Goal: Find specific page/section: Find specific page/section

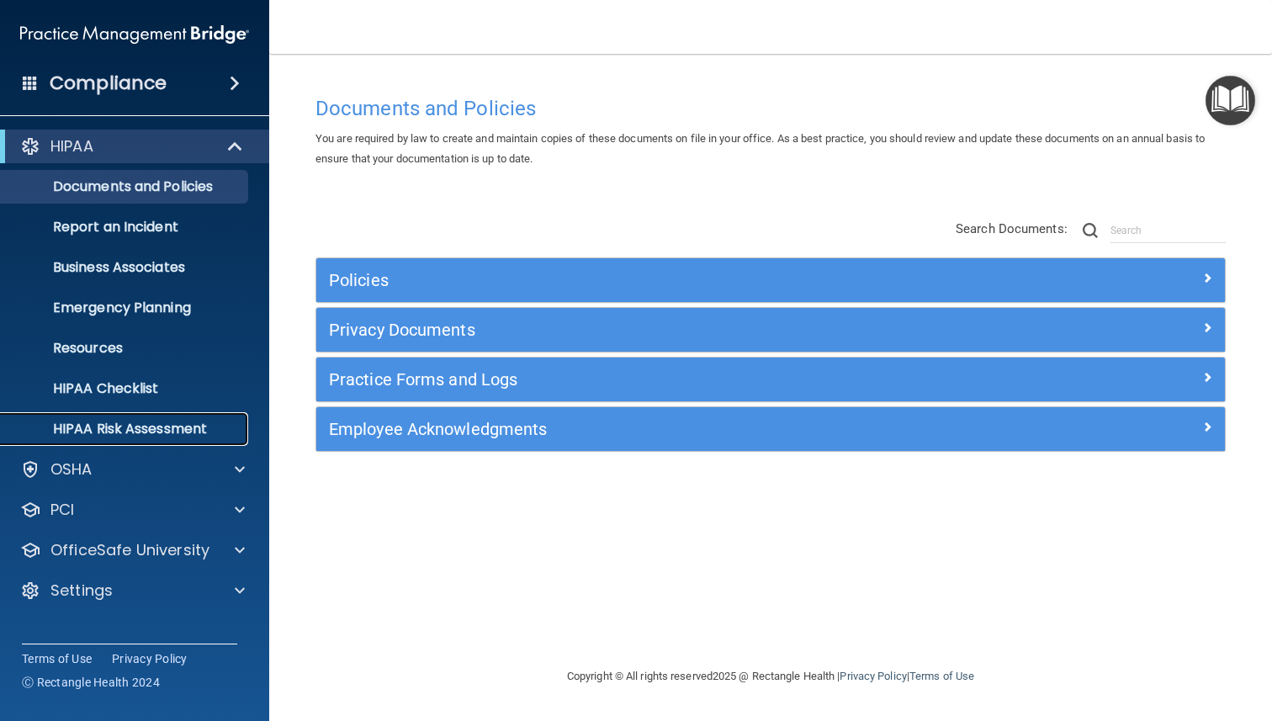
click at [157, 424] on p "HIPAA Risk Assessment" at bounding box center [126, 429] width 230 height 17
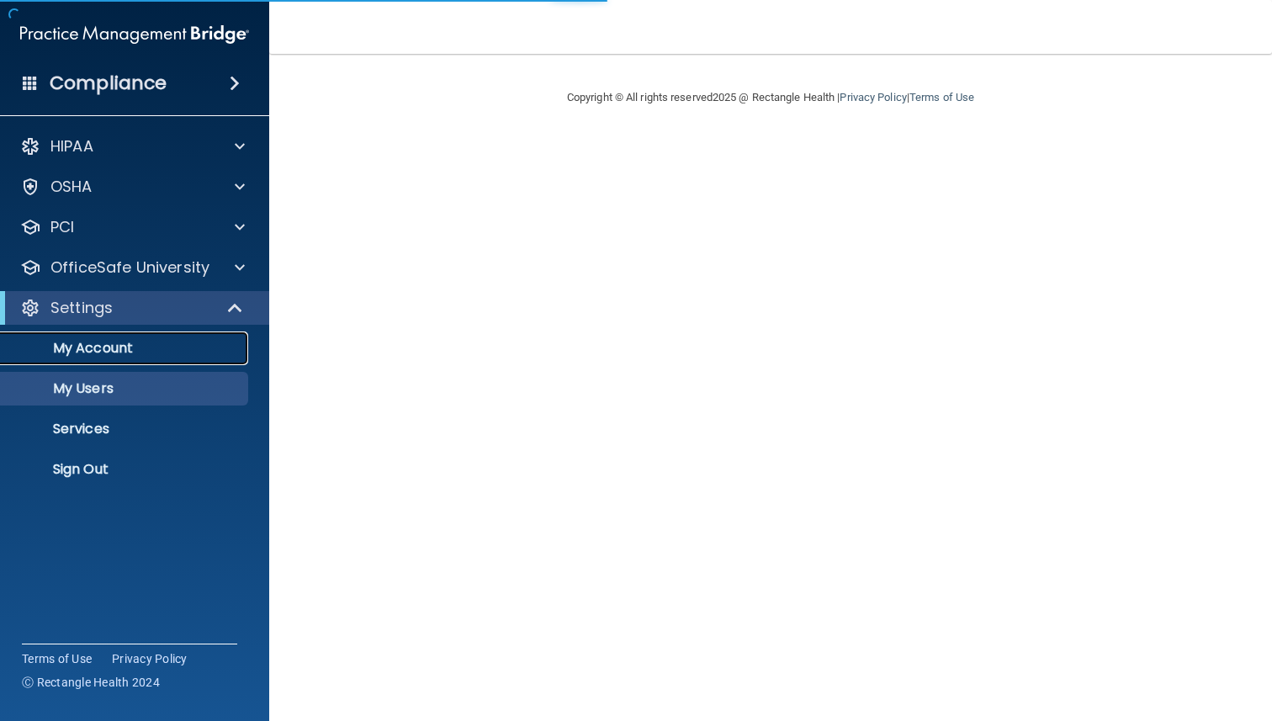
click at [88, 347] on p "My Account" at bounding box center [126, 348] width 230 height 17
